Goal: Task Accomplishment & Management: Manage account settings

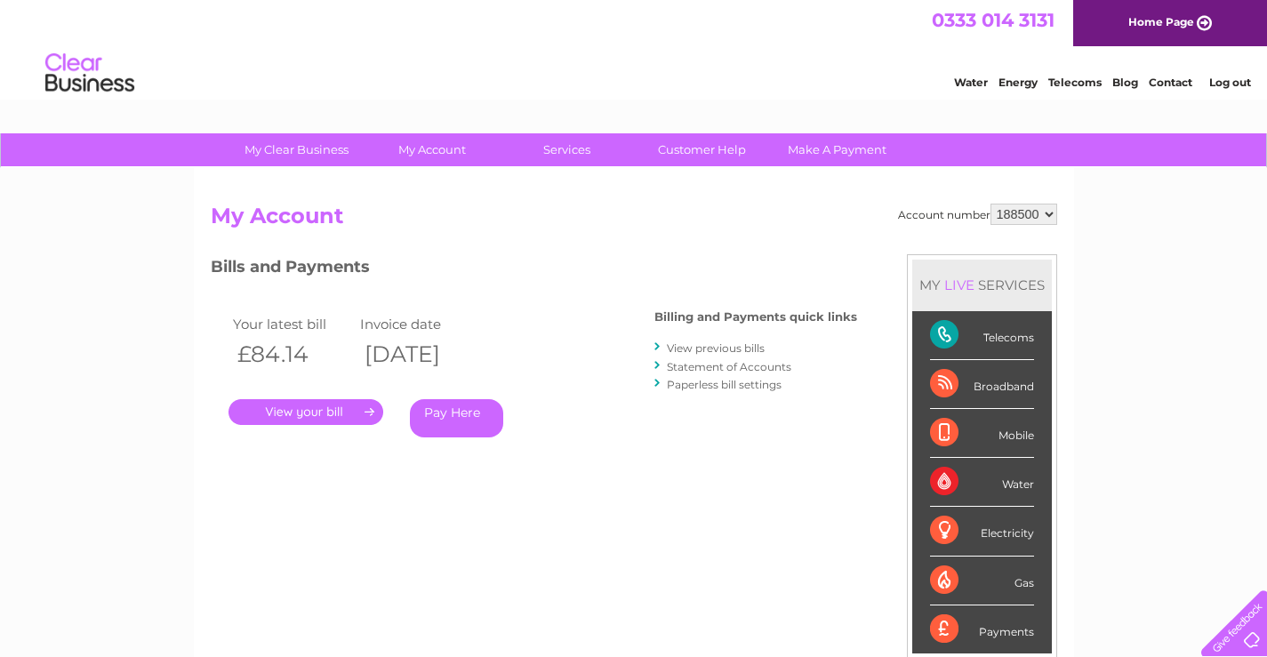
drag, startPoint x: 0, startPoint y: 0, endPoint x: 706, endPoint y: 366, distance: 795.4
click at [706, 366] on link "Statement of Accounts" at bounding box center [729, 366] width 124 height 13
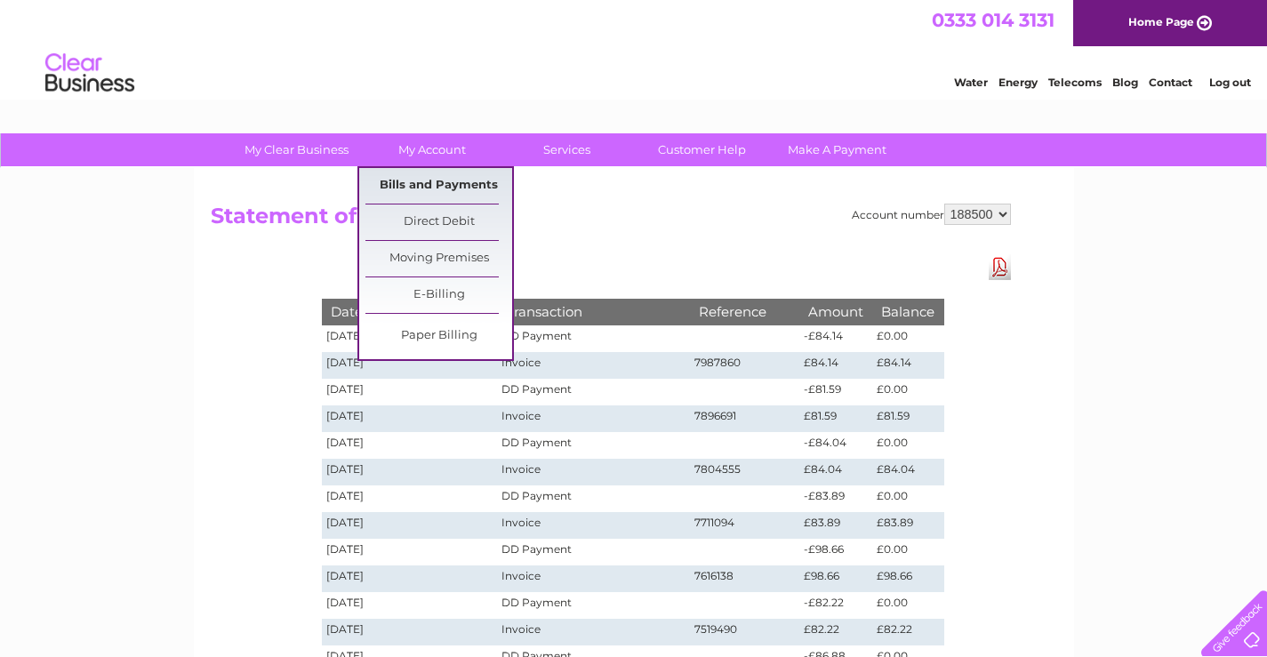
click at [437, 180] on link "Bills and Payments" at bounding box center [438, 186] width 147 height 36
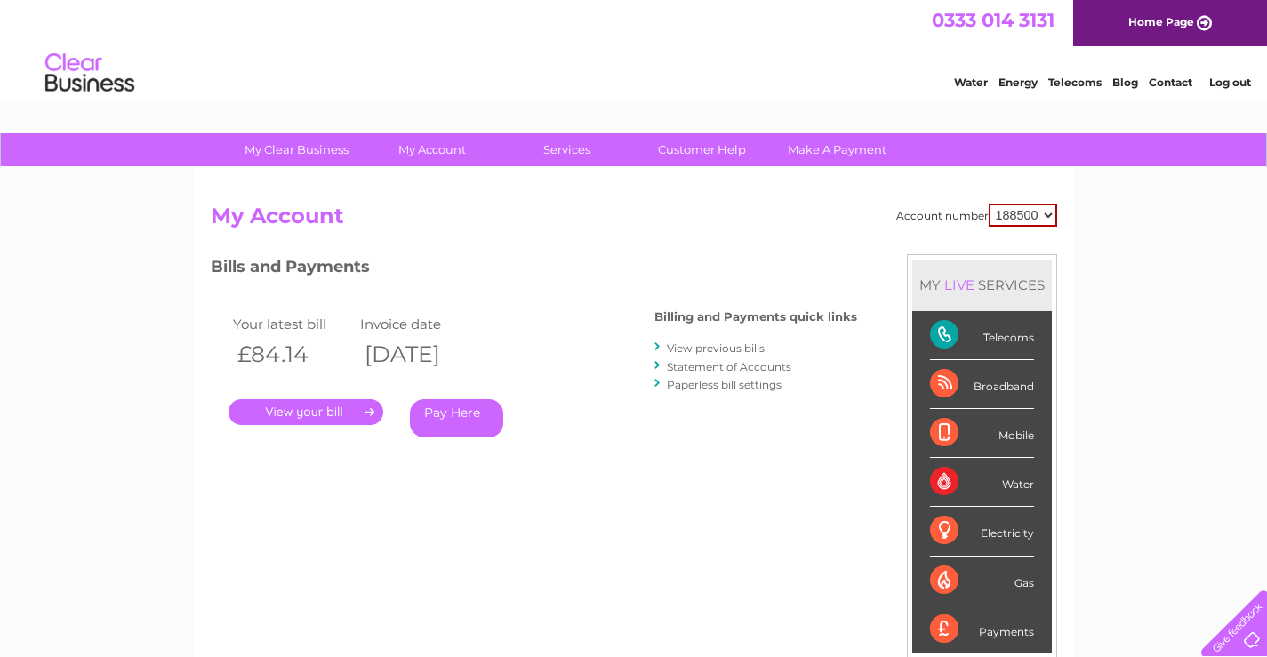
click at [320, 412] on link "." at bounding box center [306, 412] width 155 height 26
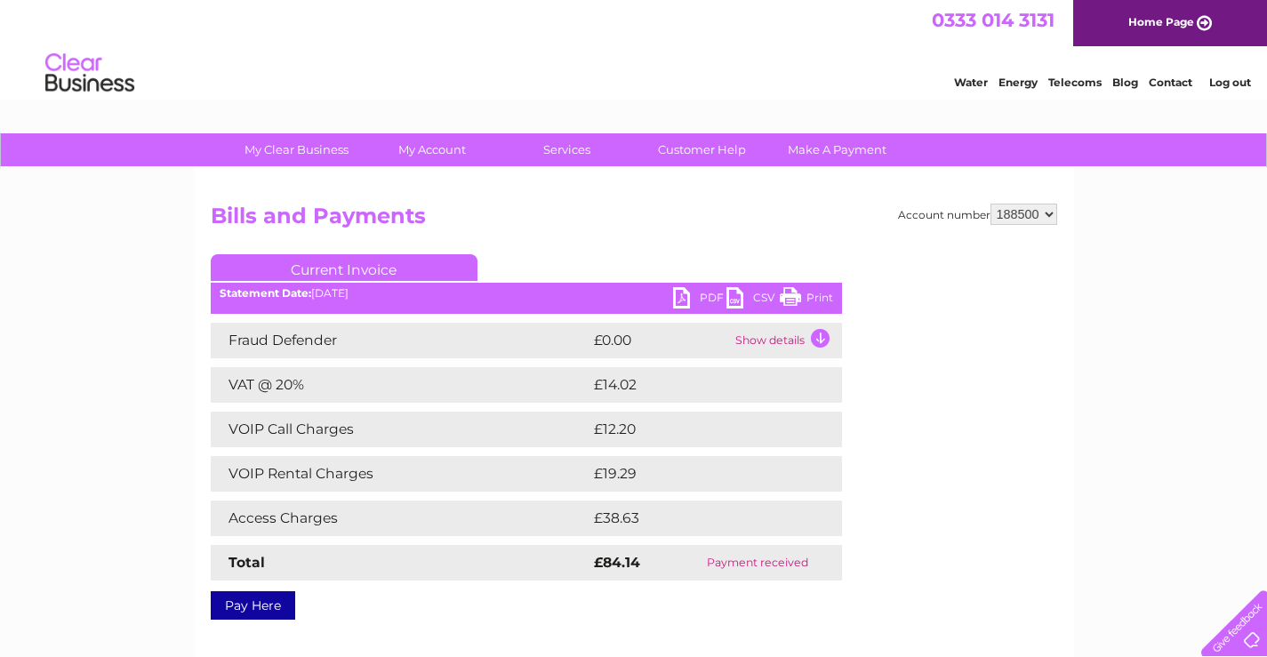
click at [693, 300] on link "PDF" at bounding box center [699, 300] width 53 height 26
